Goal: Task Accomplishment & Management: Manage account settings

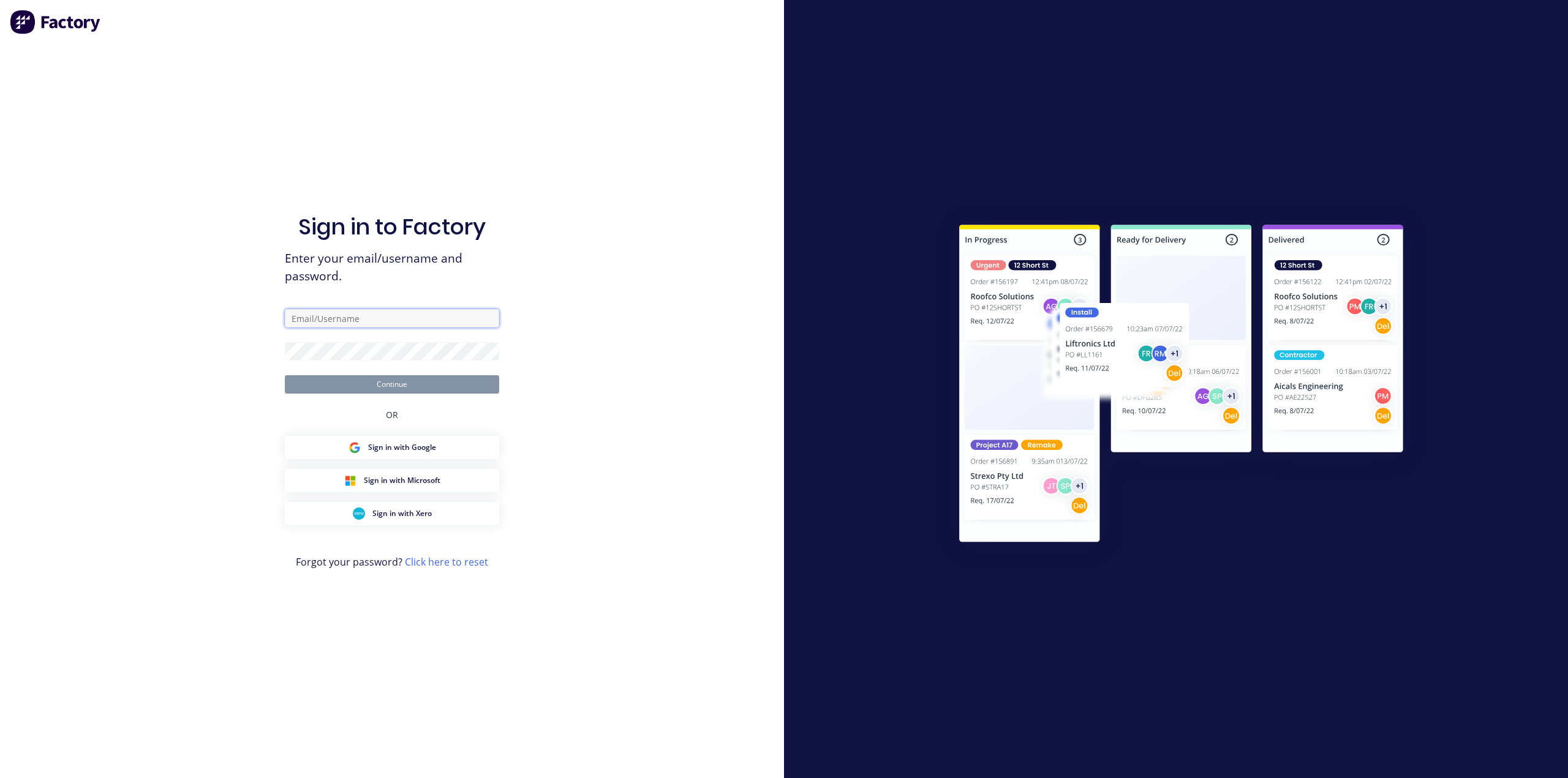
type input "[EMAIL_ADDRESS][DOMAIN_NAME]"
click at [384, 387] on button "Continue" at bounding box center [392, 384] width 215 height 19
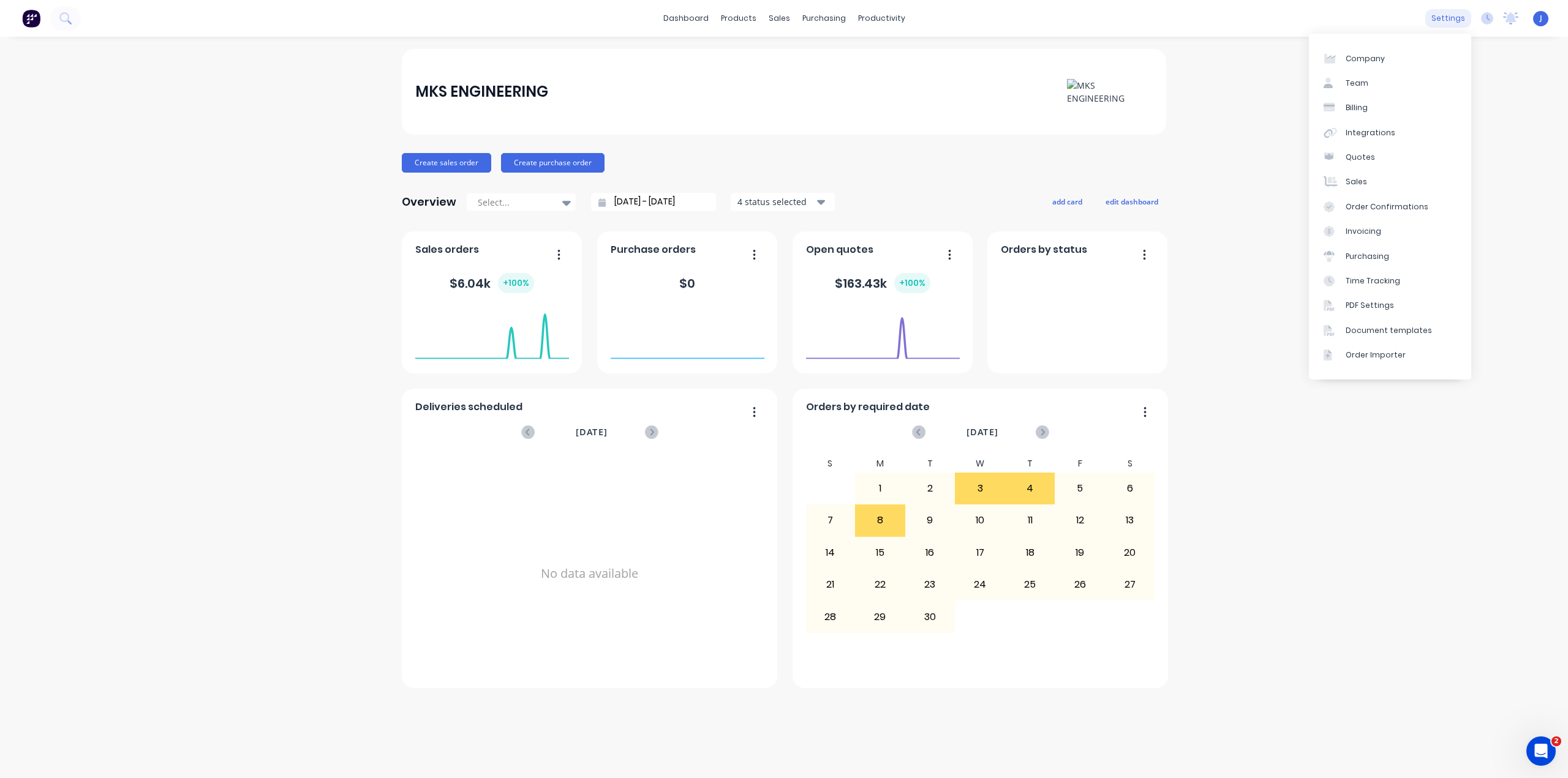
click at [1451, 17] on div "settings" at bounding box center [1448, 18] width 46 height 19
click at [1350, 87] on div "Team" at bounding box center [1357, 83] width 23 height 11
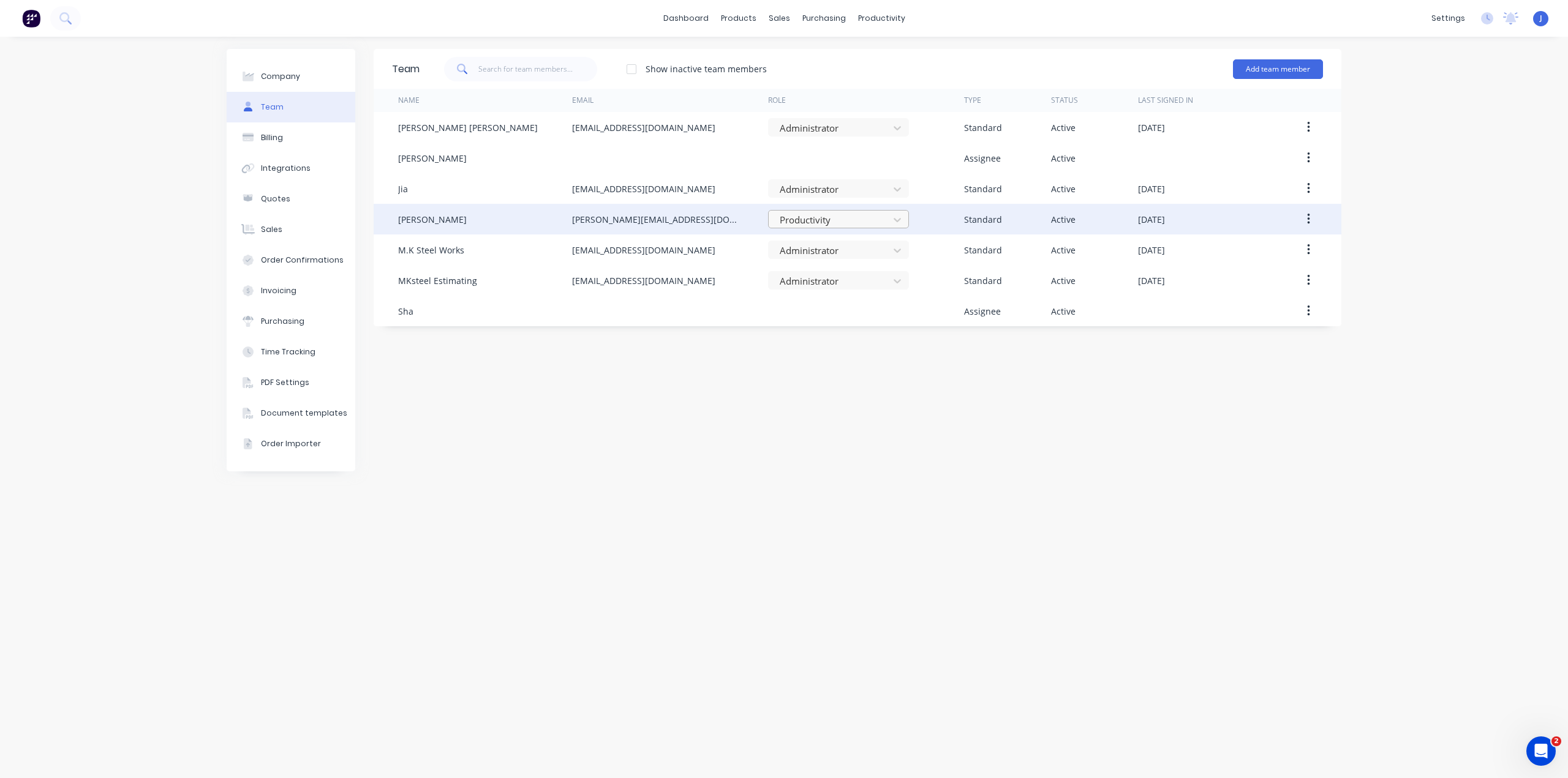
click at [830, 221] on div at bounding box center [831, 219] width 104 height 15
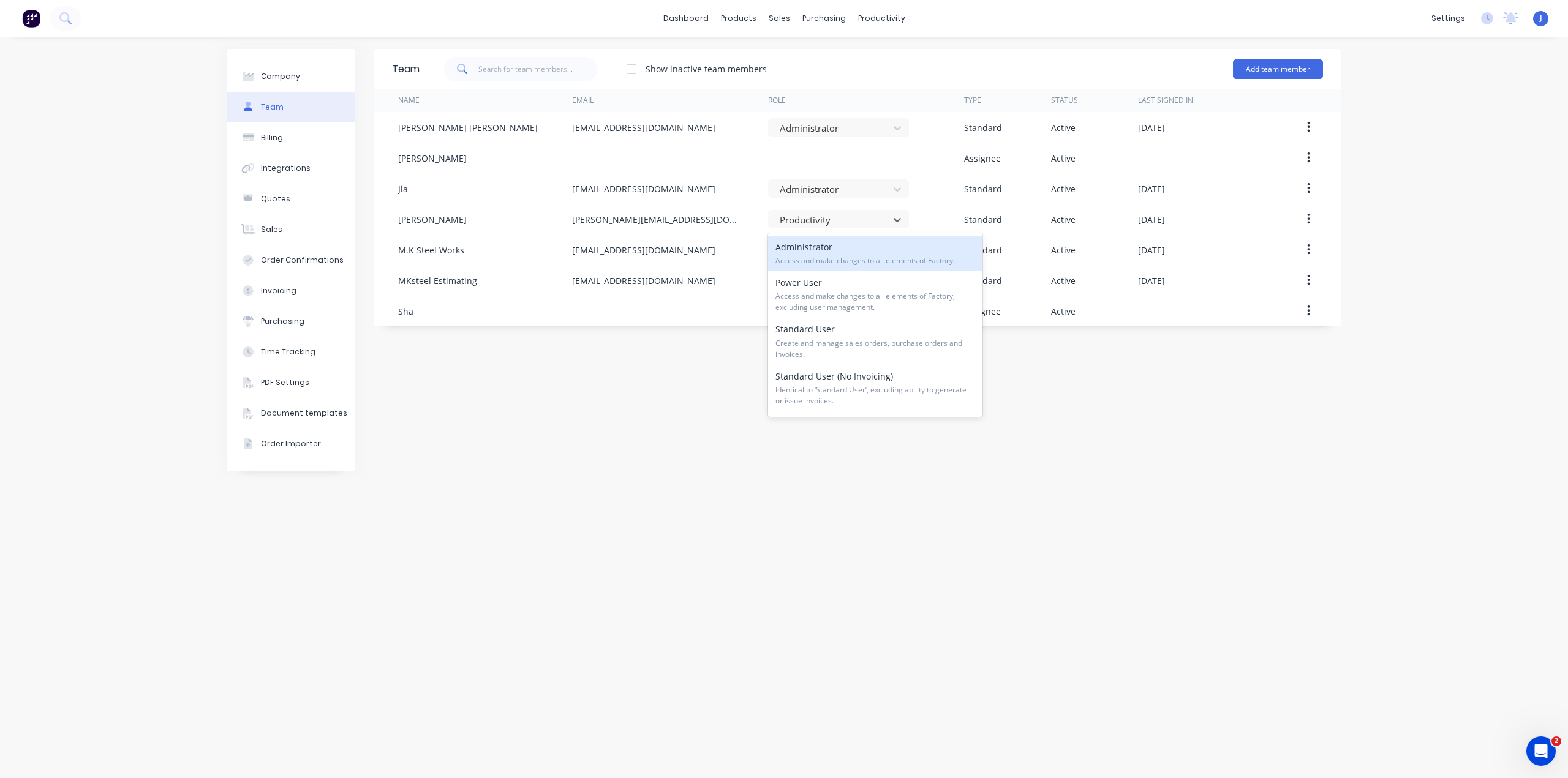
click at [822, 258] on span "Access and make changes to all elements of Factory." at bounding box center [875, 261] width 200 height 11
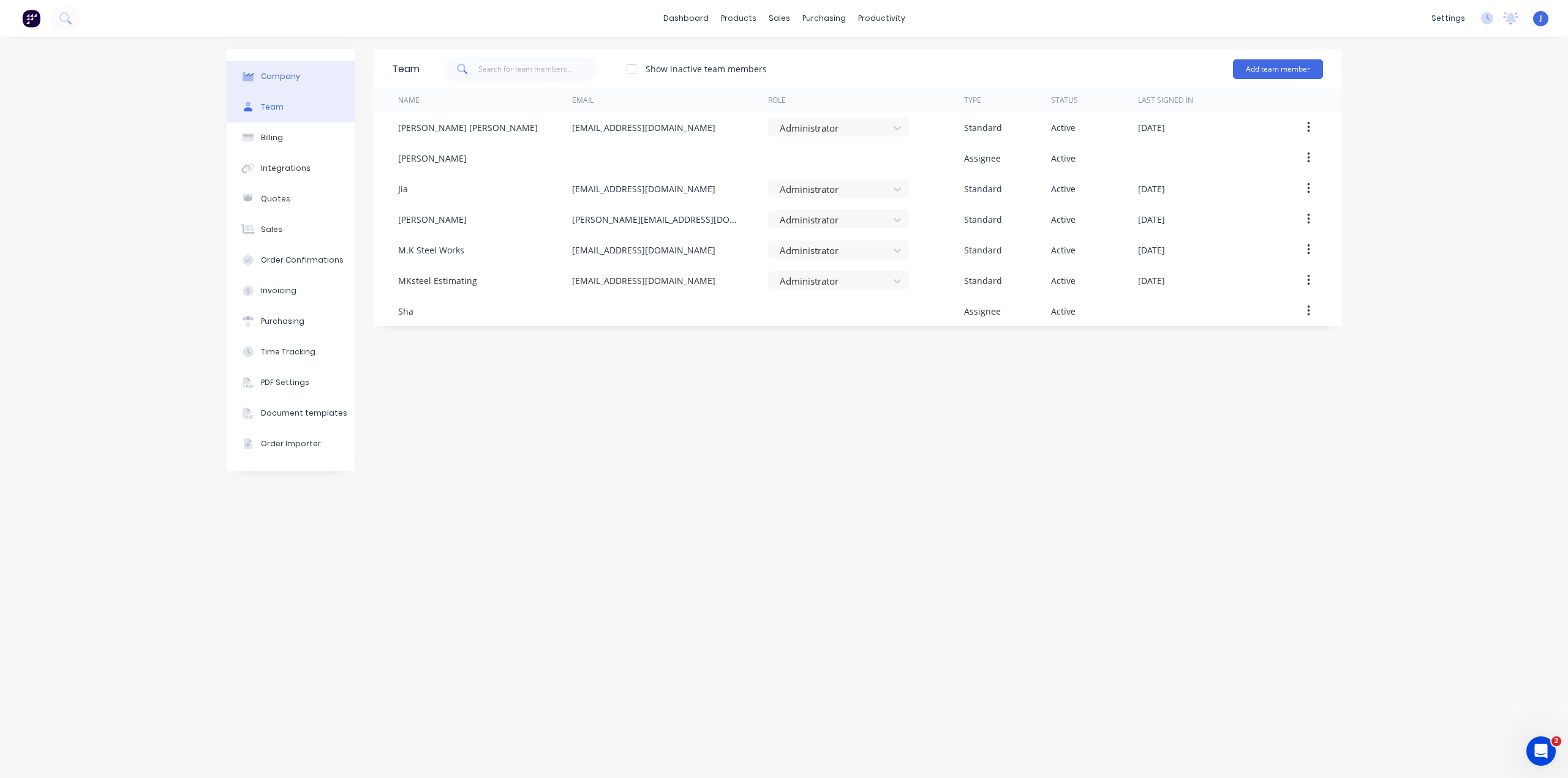
click at [296, 69] on button "Company" at bounding box center [291, 77] width 129 height 31
select select "AU"
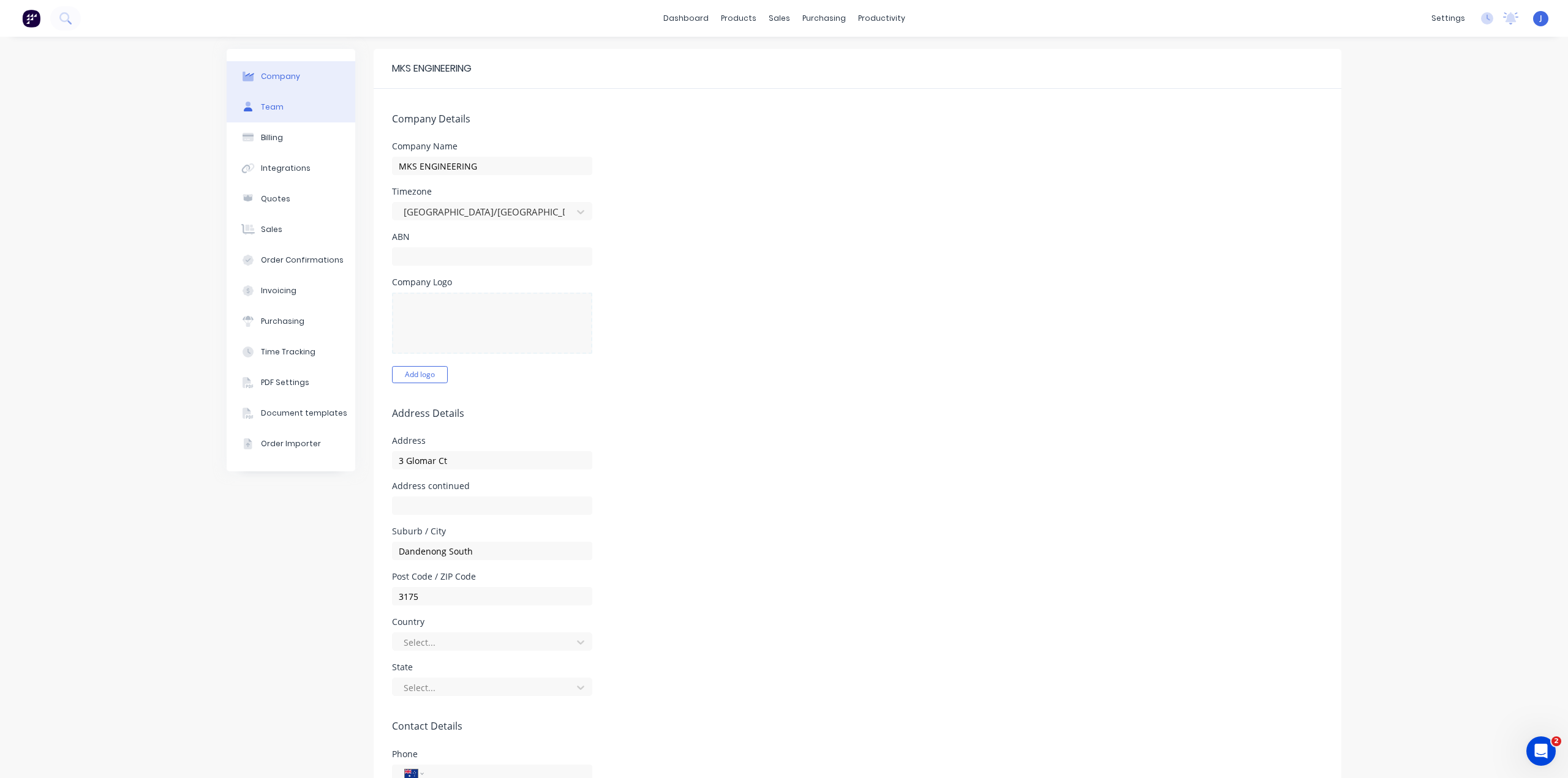
click at [287, 102] on button "Team" at bounding box center [291, 108] width 129 height 31
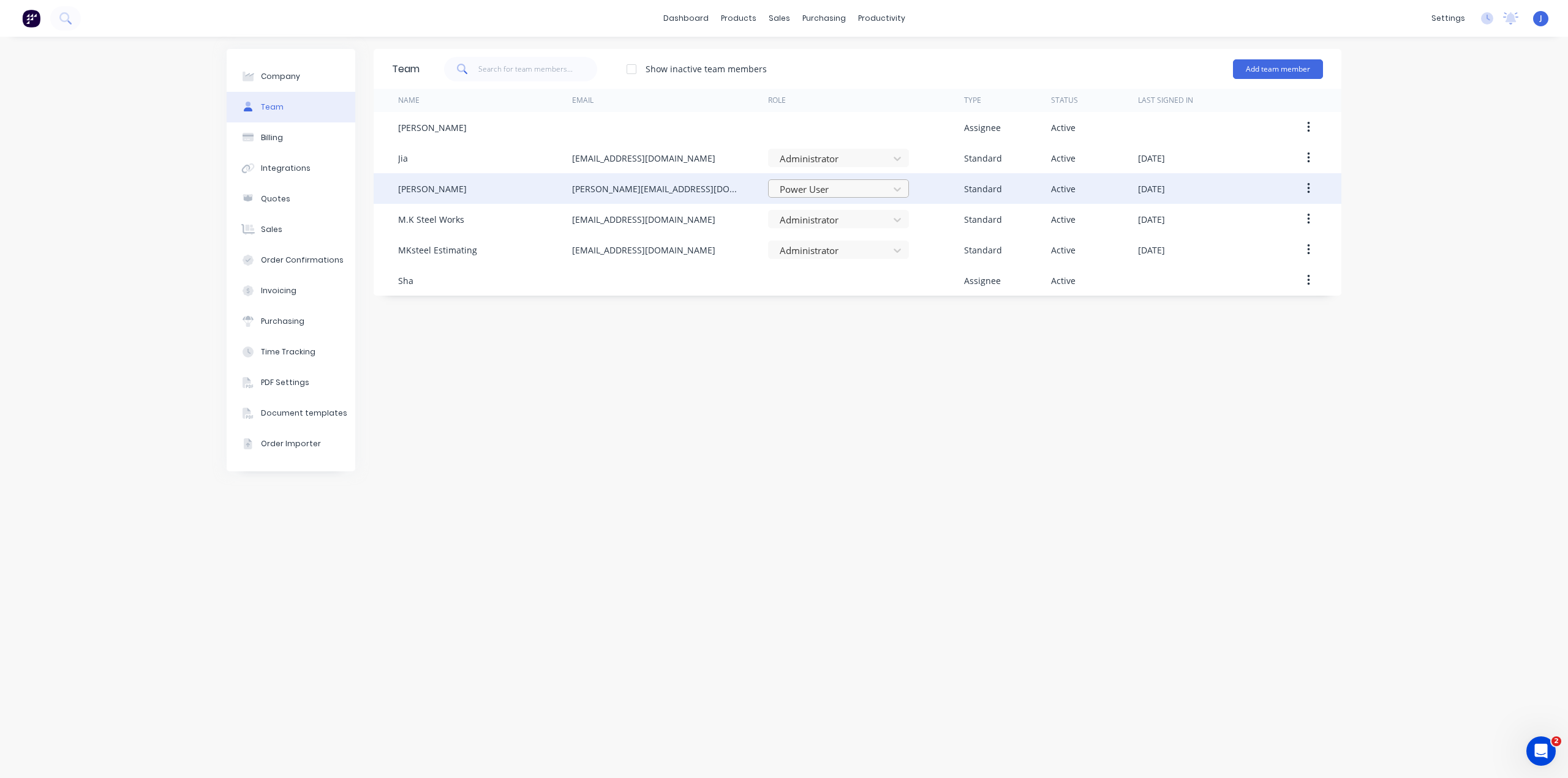
click at [818, 192] on div at bounding box center [831, 189] width 104 height 15
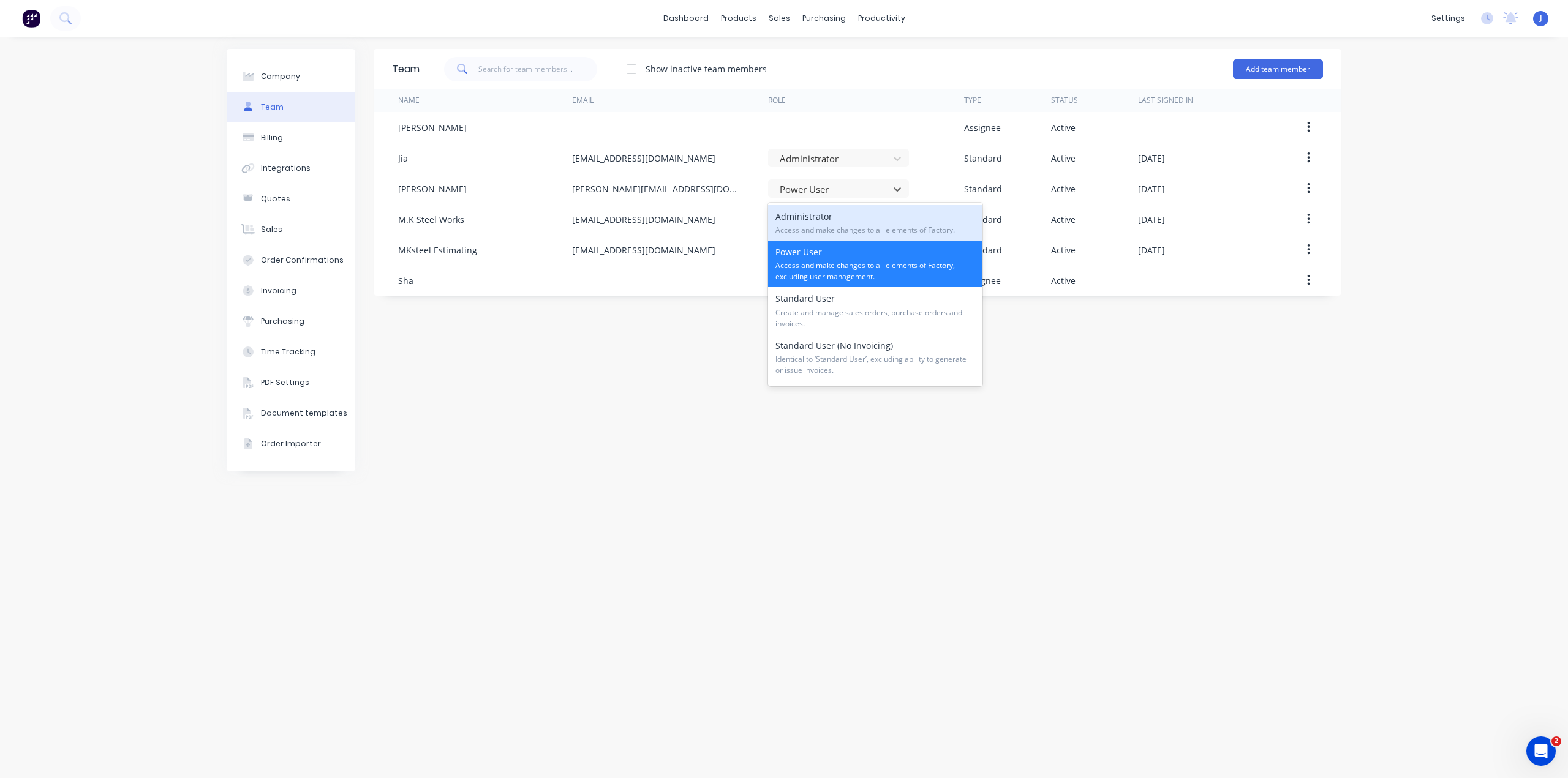
click at [806, 219] on div "Administrator Access and make changes to all elements of Factory." at bounding box center [875, 223] width 215 height 36
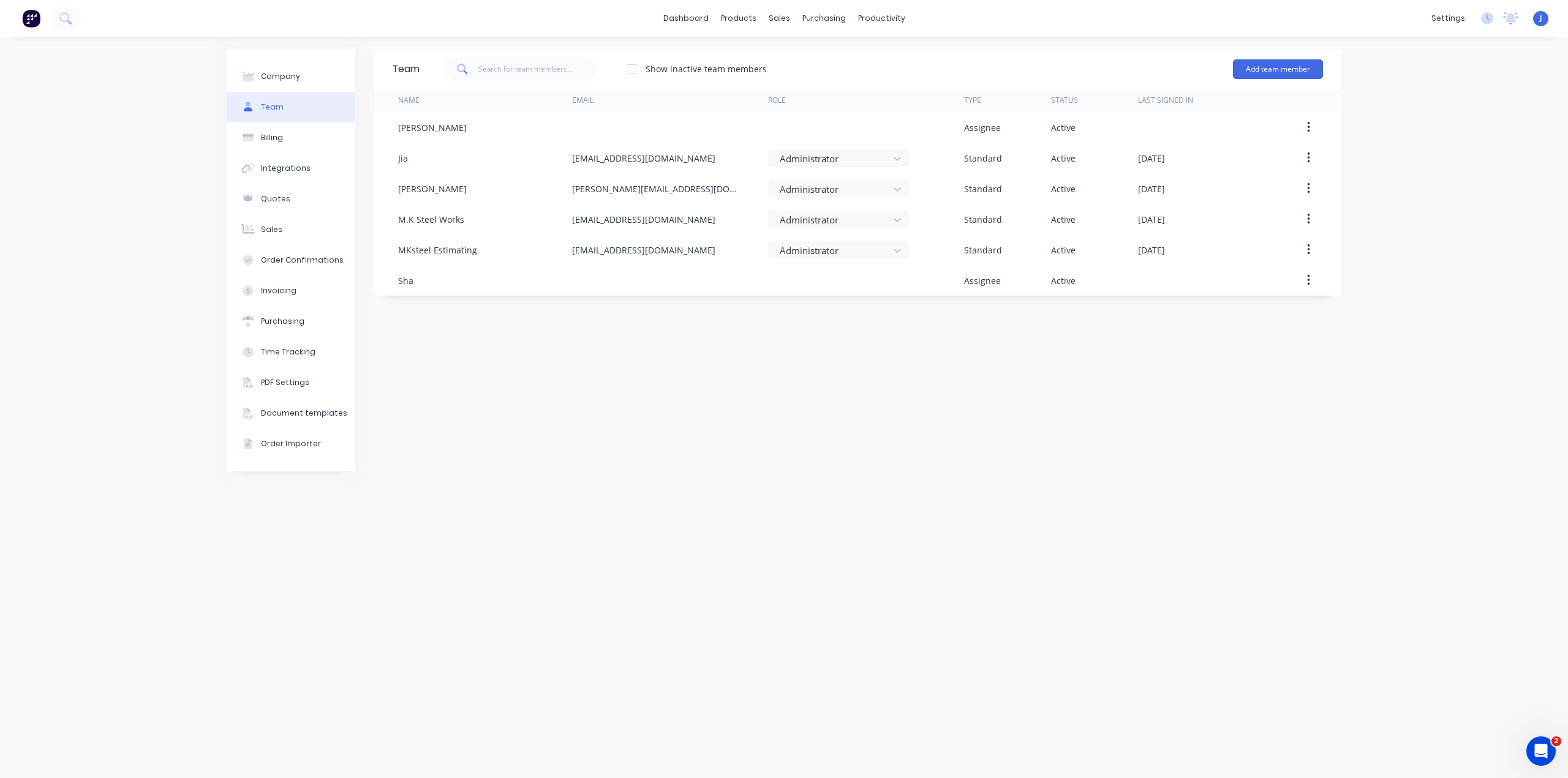
click at [1539, 12] on div "J MKS ENGINEERING Jia Administrator Profile Sign out" at bounding box center [1540, 19] width 16 height 15
click at [1539, 17] on div "J MKS ENGINEERING Jia Administrator Profile Sign out" at bounding box center [1540, 19] width 16 height 15
